Goal: Task Accomplishment & Management: Manage account settings

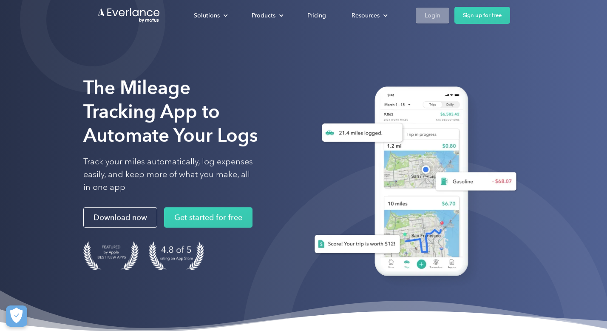
click at [433, 11] on div "Login" at bounding box center [432, 15] width 16 height 11
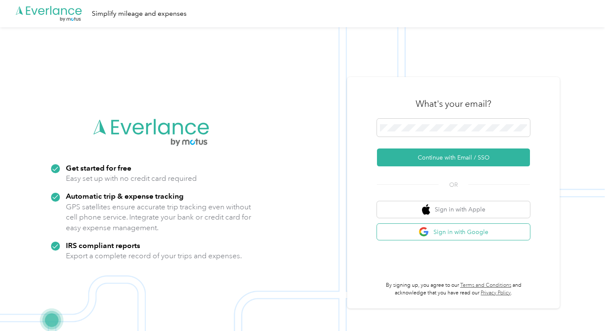
click at [424, 234] on img "button" at bounding box center [423, 231] width 11 height 11
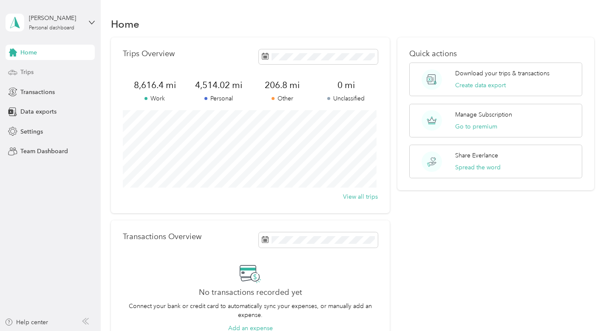
click at [33, 73] on div "Trips" at bounding box center [50, 72] width 89 height 15
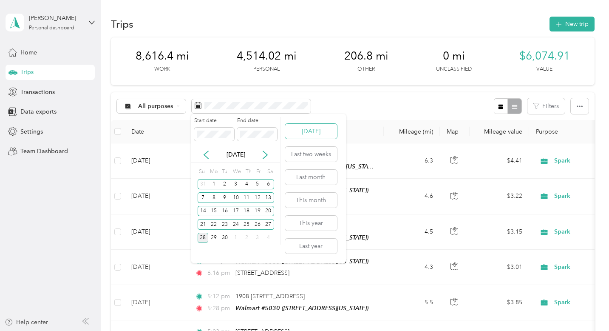
click at [302, 131] on button "[DATE]" at bounding box center [311, 131] width 52 height 15
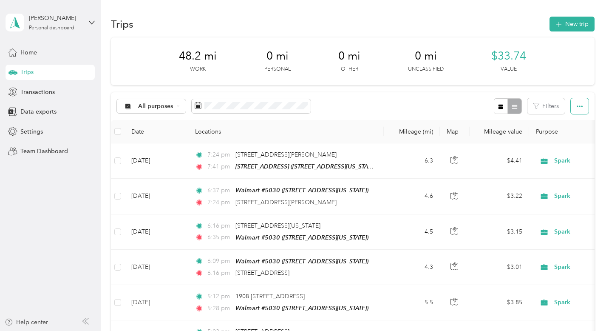
click at [580, 108] on icon "button" at bounding box center [580, 106] width 6 height 6
click at [565, 134] on span "Export" at bounding box center [565, 136] width 18 height 7
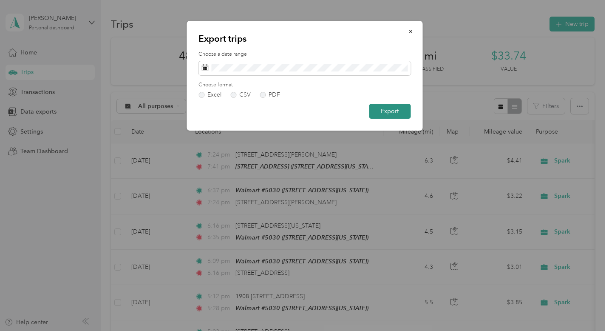
click at [404, 114] on button "Export" at bounding box center [390, 111] width 42 height 15
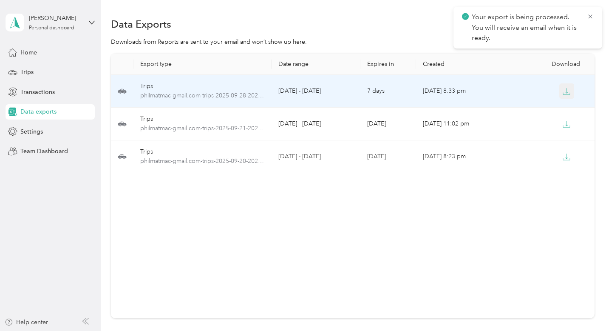
click at [566, 93] on icon "button" at bounding box center [567, 90] width 3 height 5
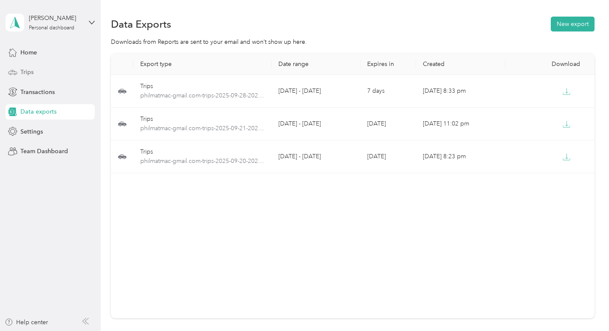
click at [32, 69] on span "Trips" at bounding box center [26, 72] width 13 height 9
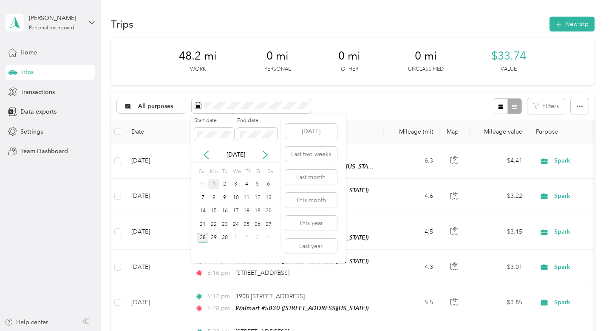
click at [213, 183] on div "1" at bounding box center [213, 184] width 11 height 11
click at [270, 224] on div "27" at bounding box center [268, 224] width 11 height 11
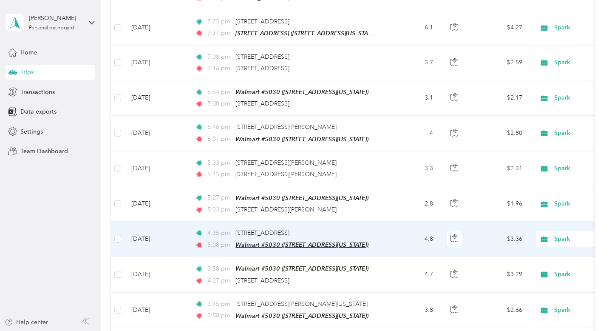
scroll to position [797, 0]
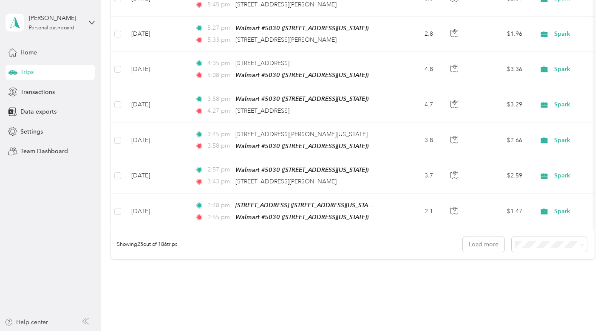
click at [532, 286] on span "100 per load" at bounding box center [532, 283] width 35 height 7
